Goal: Task Accomplishment & Management: Manage account settings

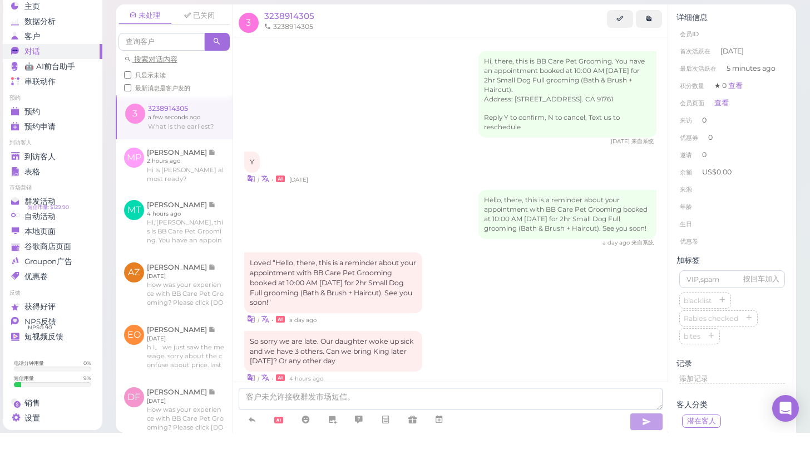
scroll to position [193, 0]
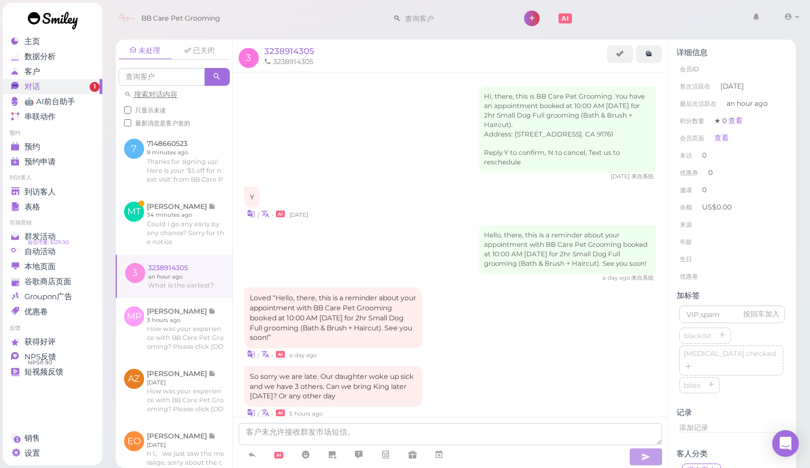
scroll to position [193, 0]
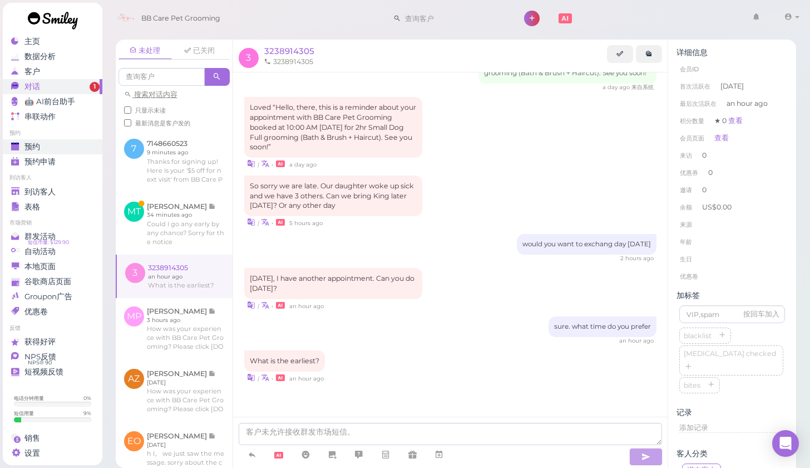
click at [43, 141] on link "预约" at bounding box center [53, 146] width 100 height 15
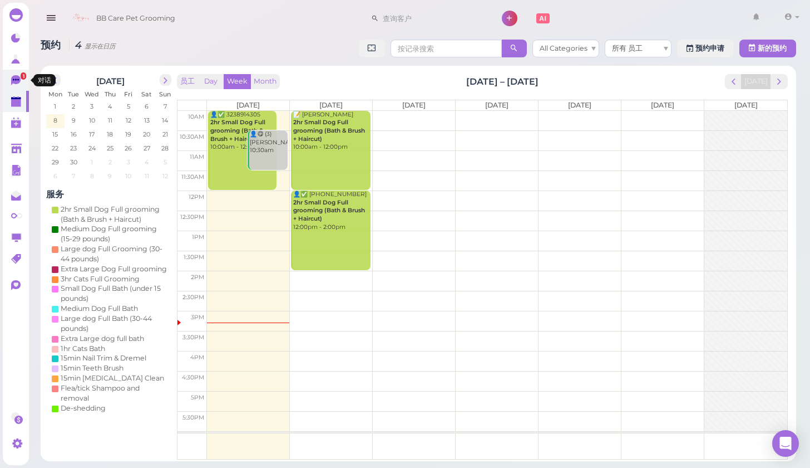
click at [22, 88] on link "1" at bounding box center [16, 80] width 26 height 21
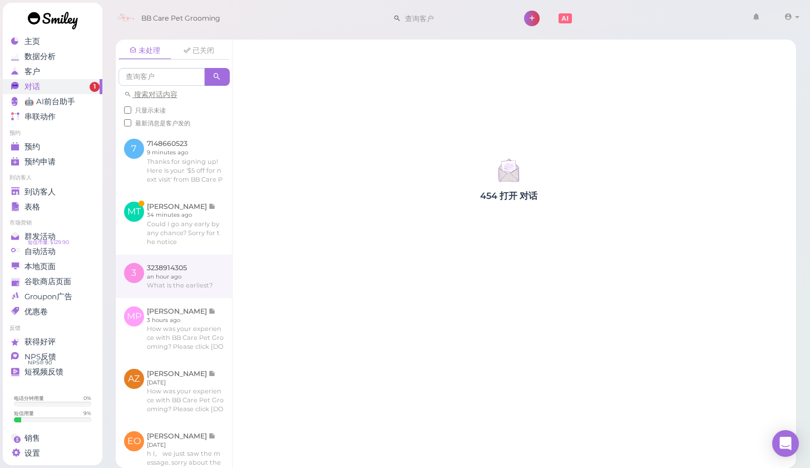
click at [158, 267] on link at bounding box center [174, 275] width 116 height 43
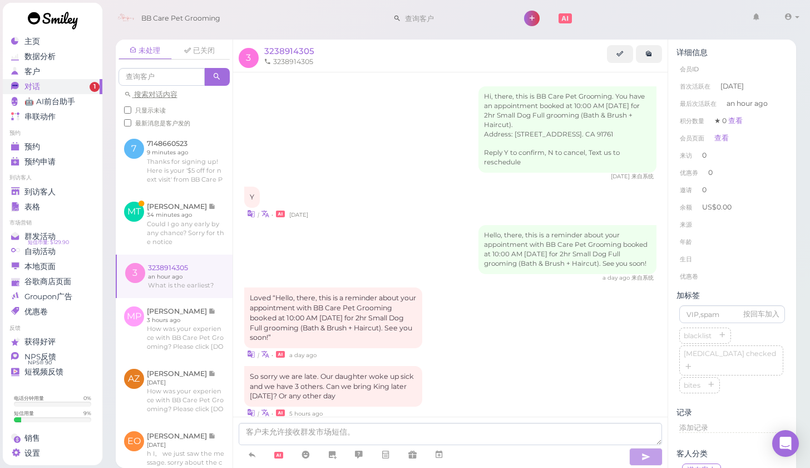
scroll to position [193, 0]
